Goal: Answer question/provide support

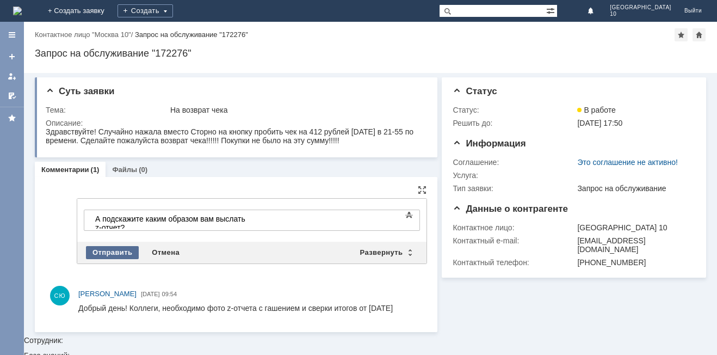
click at [102, 251] on div "Отправить" at bounding box center [112, 252] width 53 height 13
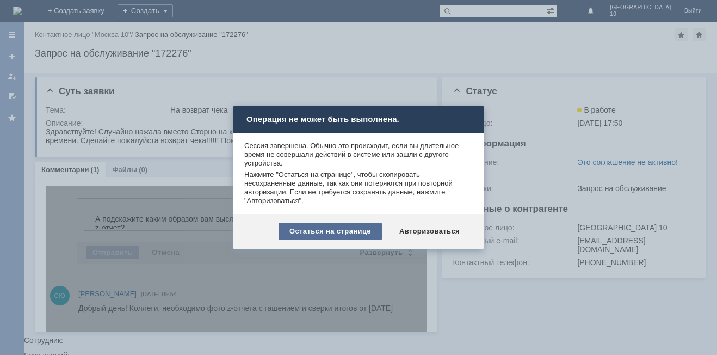
click at [340, 229] on div "Остаться на странице" at bounding box center [330, 231] width 103 height 17
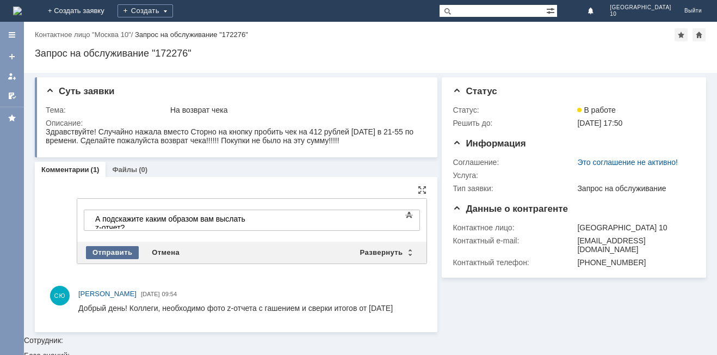
click at [121, 251] on div "Отправить" at bounding box center [112, 252] width 53 height 13
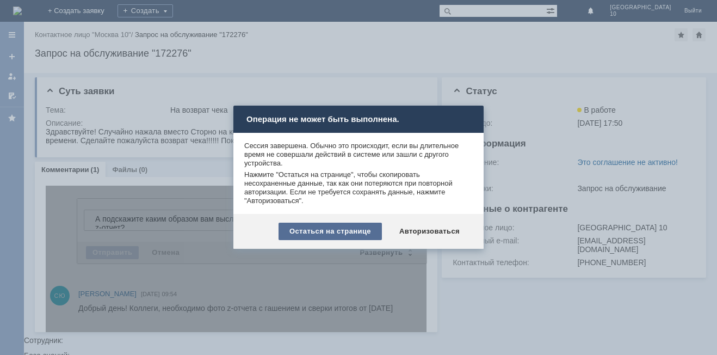
click at [366, 229] on div "Остаться на странице" at bounding box center [330, 231] width 103 height 17
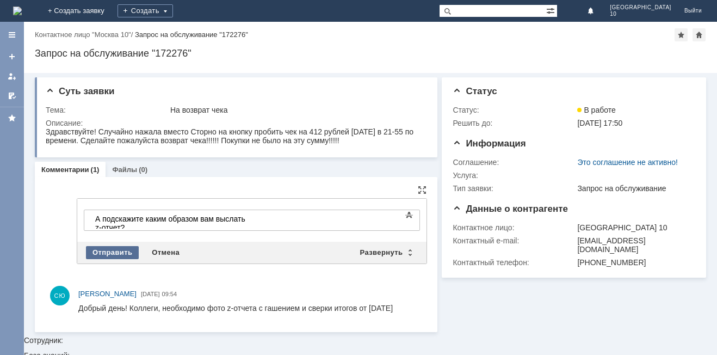
click at [121, 251] on div "Отправить" at bounding box center [112, 252] width 53 height 13
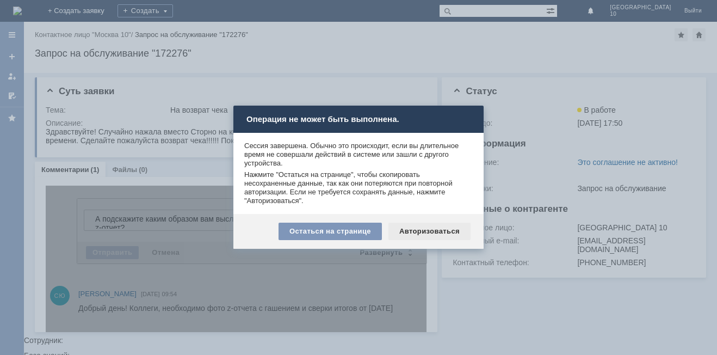
click at [417, 228] on div "Авторизоваться" at bounding box center [430, 231] width 82 height 17
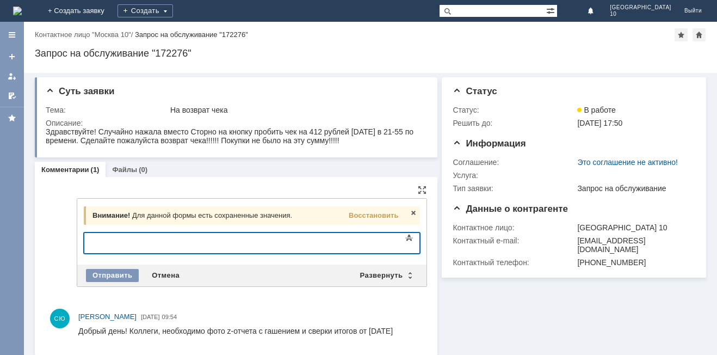
click at [175, 246] on div at bounding box center [172, 241] width 155 height 9
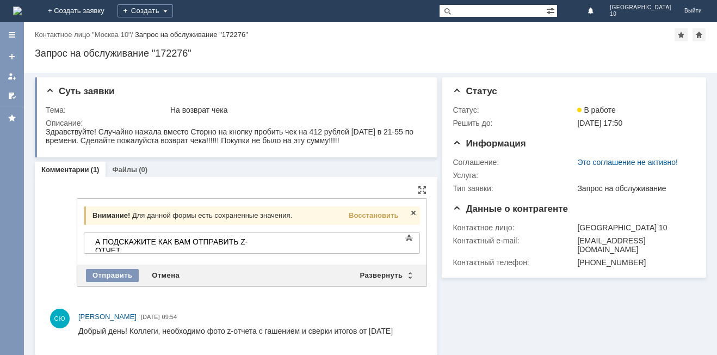
click at [254, 247] on body "А ПОДСКАЖИТЕ КАК ВАМ ОТПРАВИТЬ Z-ОТЧЕТ" at bounding box center [172, 246] width 163 height 26
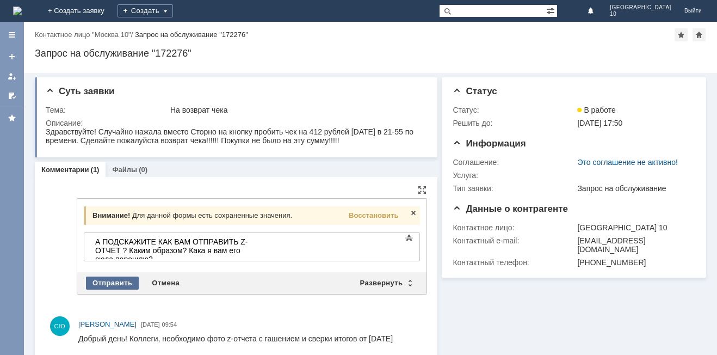
click at [114, 279] on div "Отправить" at bounding box center [112, 283] width 53 height 13
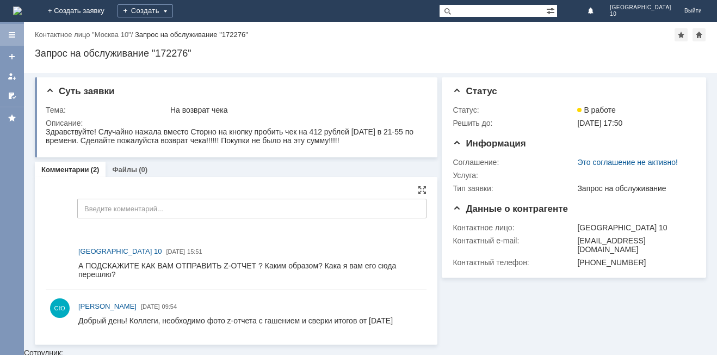
click at [8, 36] on div at bounding box center [12, 34] width 9 height 9
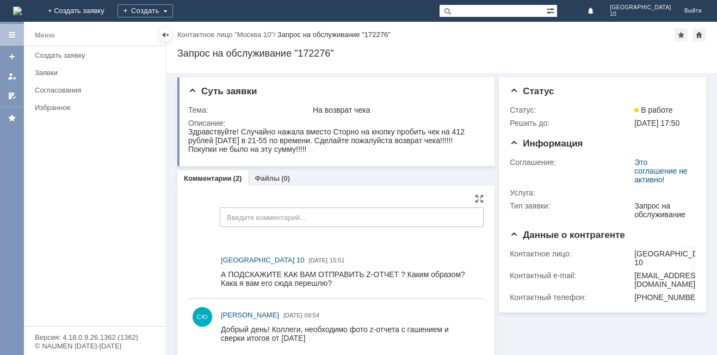
click at [8, 36] on div at bounding box center [12, 34] width 9 height 9
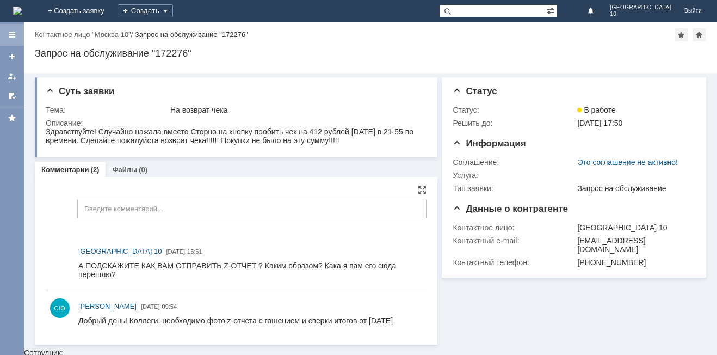
click at [8, 36] on div at bounding box center [12, 34] width 9 height 9
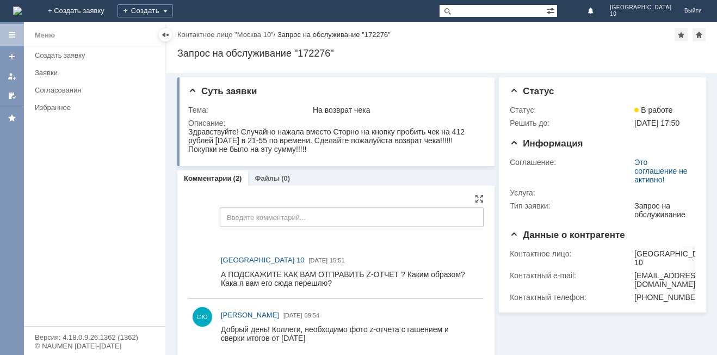
click at [8, 36] on div at bounding box center [12, 34] width 9 height 9
